Goal: Task Accomplishment & Management: Use online tool/utility

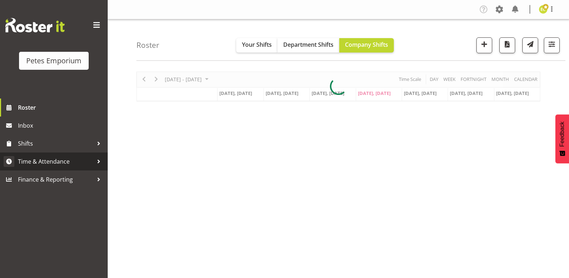
click at [33, 158] on span "Time & Attendance" at bounding box center [55, 161] width 75 height 11
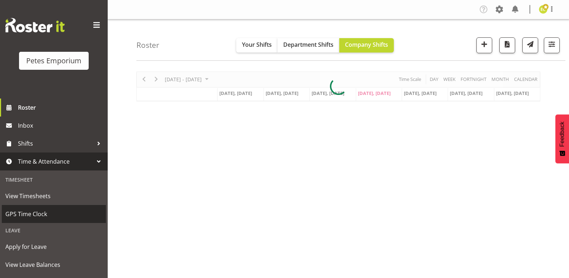
click at [20, 211] on span "GPS Time Clock" at bounding box center [53, 213] width 97 height 11
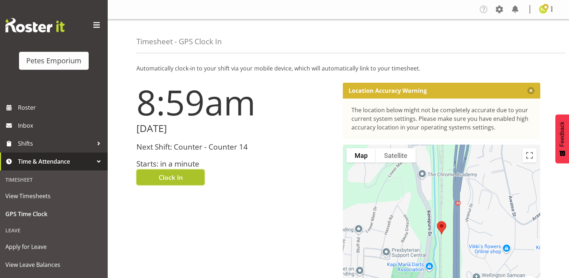
click at [194, 174] on button "Clock In" at bounding box center [171, 177] width 68 height 16
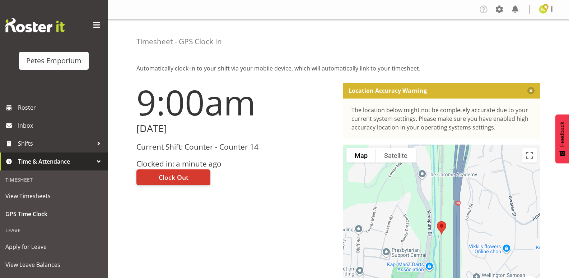
click at [542, 11] on img at bounding box center [543, 9] width 9 height 9
click at [511, 39] on link "Log Out" at bounding box center [522, 37] width 69 height 13
